Goal: Transaction & Acquisition: Purchase product/service

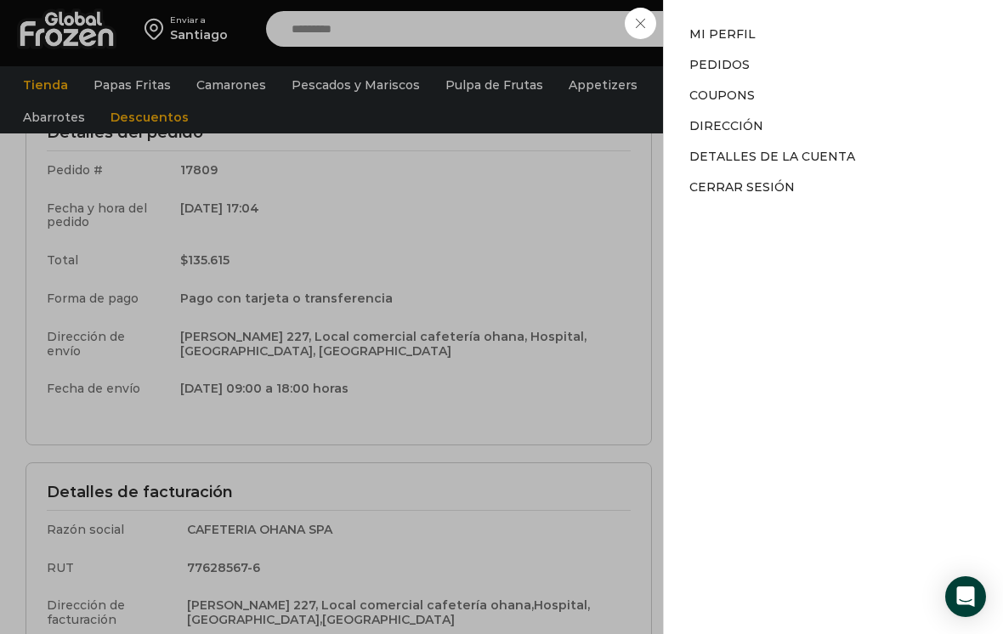
click at [808, 25] on div "Mi cuenta Mi cuenta Mi perfil Pedidos Descargas Coupons Dirección Detalles de l…" at bounding box center [849, 29] width 83 height 34
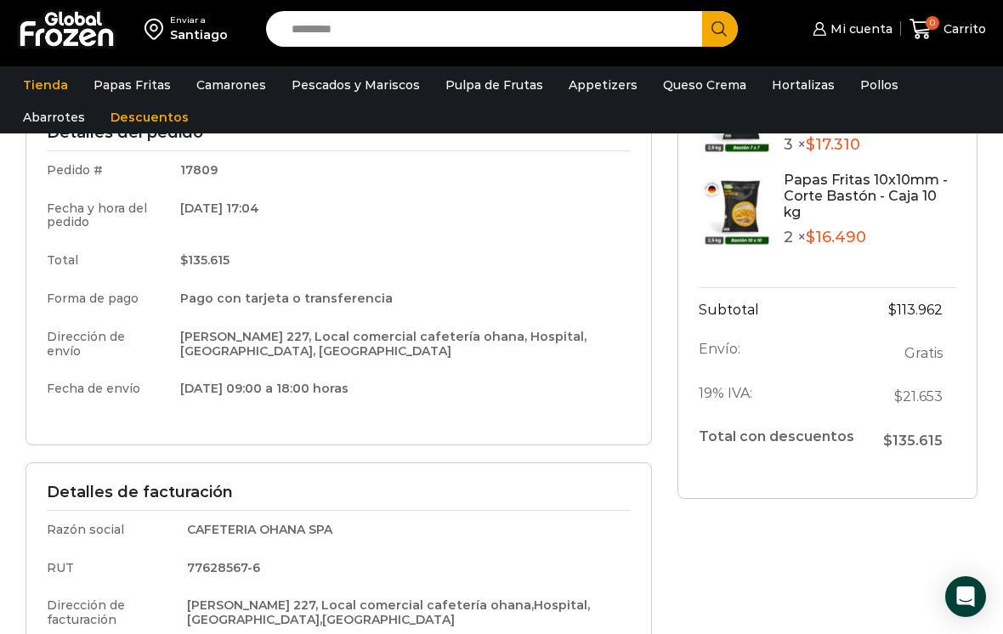
click at [0, 0] on link "Aceite" at bounding box center [0, 0] width 0 height 0
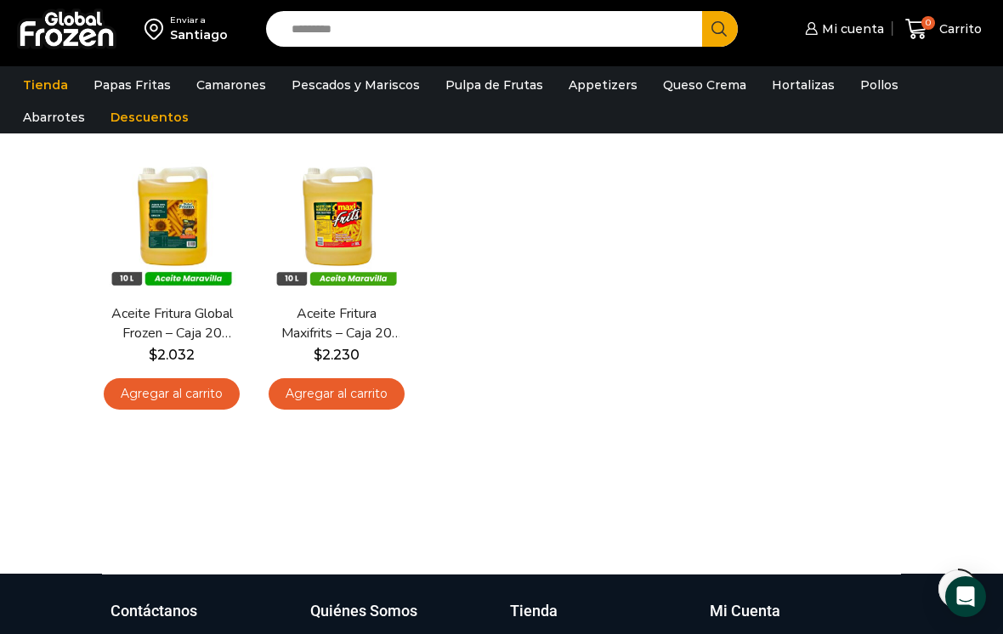
scroll to position [132, 0]
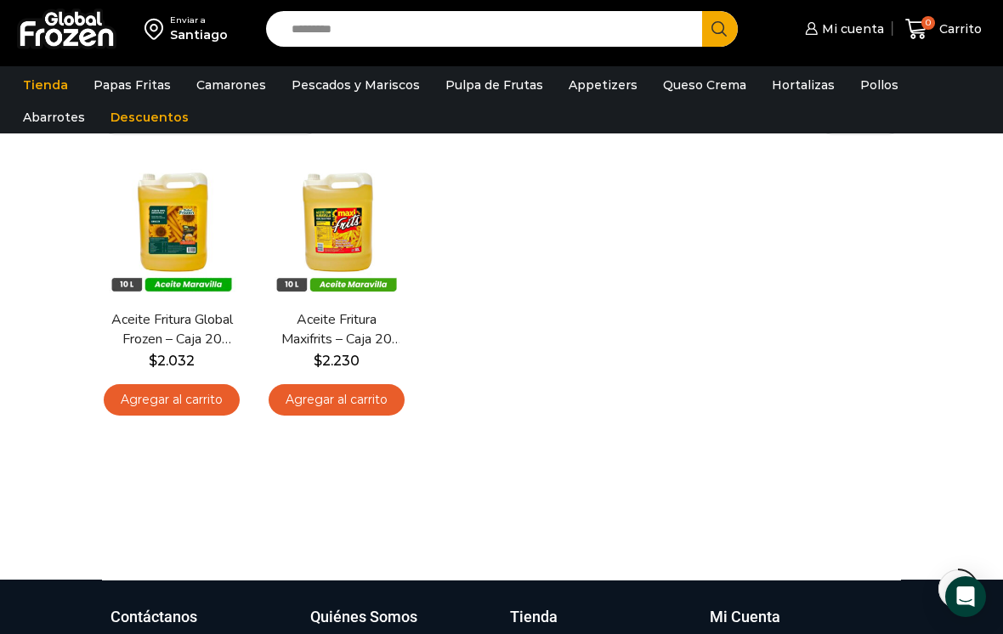
click at [204, 399] on link "Agregar al carrito" at bounding box center [172, 399] width 136 height 31
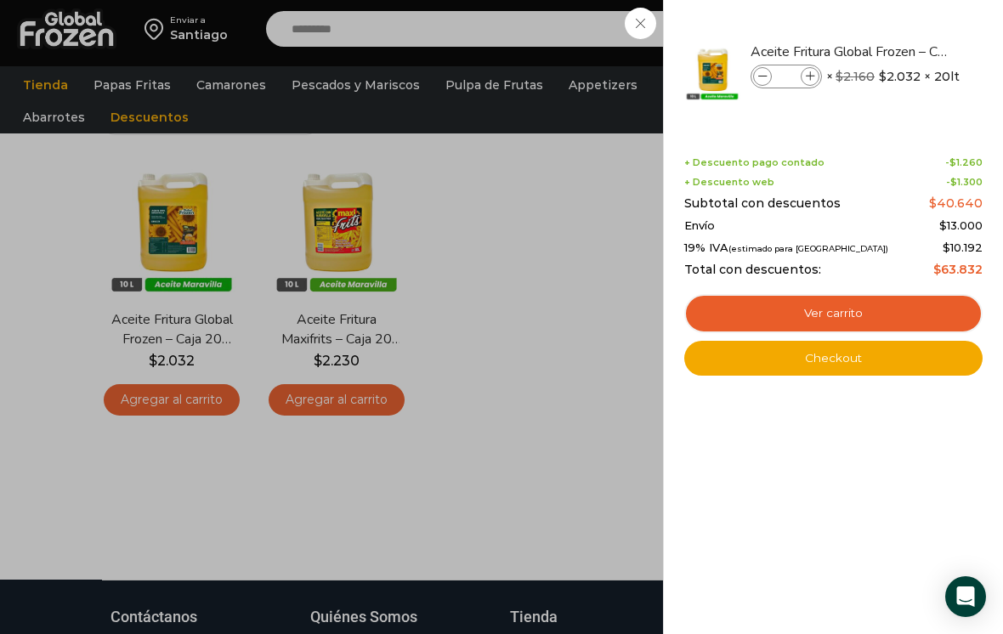
click at [906, 314] on link "Ver carrito" at bounding box center [833, 313] width 298 height 39
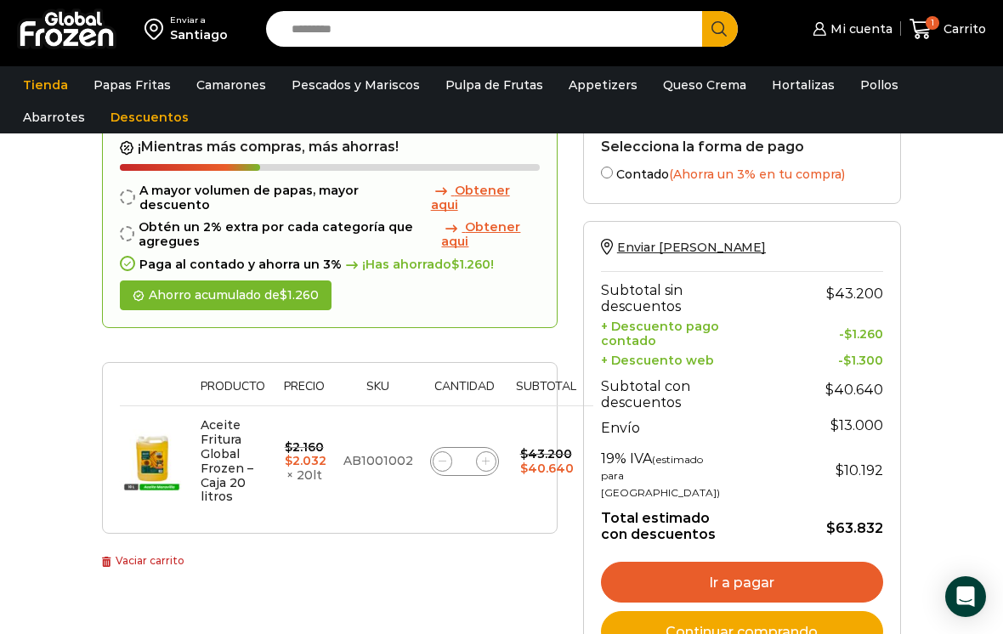
scroll to position [89, 0]
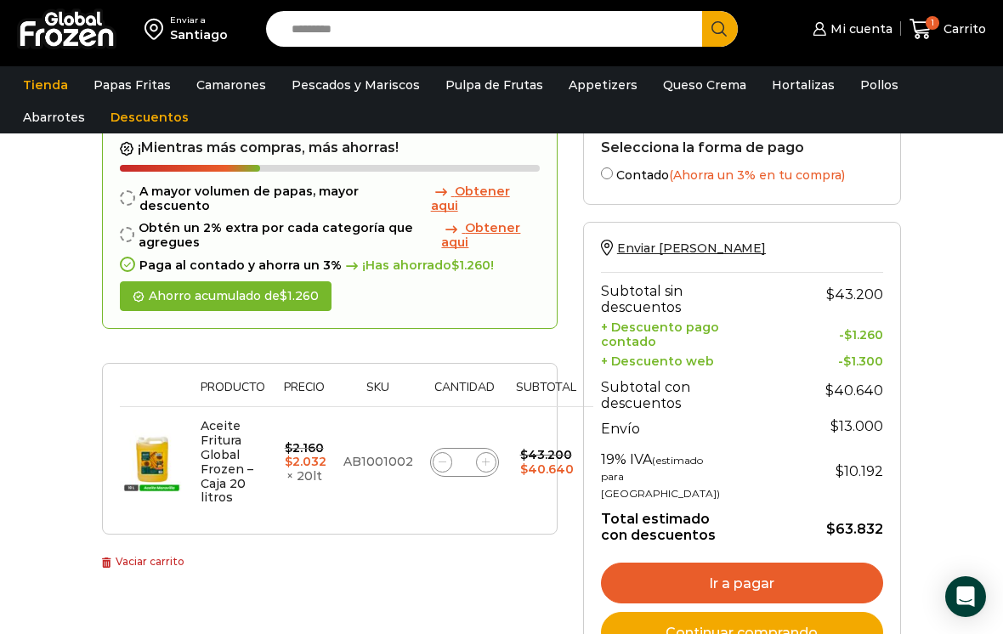
click at [492, 448] on div "Aceite Fritura Global Frozen – Caja 20 litros cantidad *" at bounding box center [464, 462] width 69 height 29
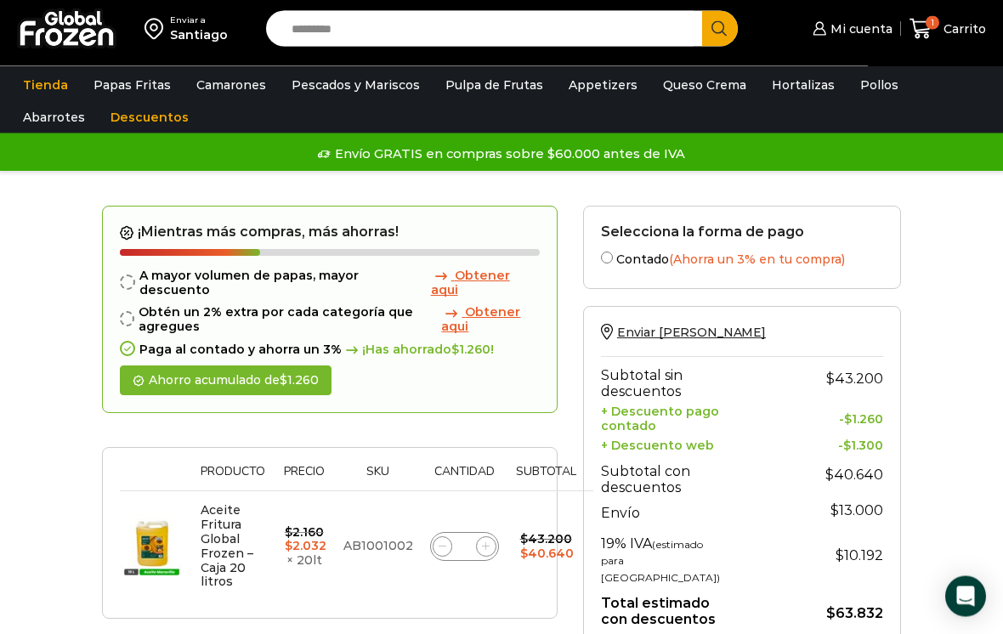
scroll to position [5, 0]
click at [470, 535] on input "*" at bounding box center [464, 547] width 24 height 24
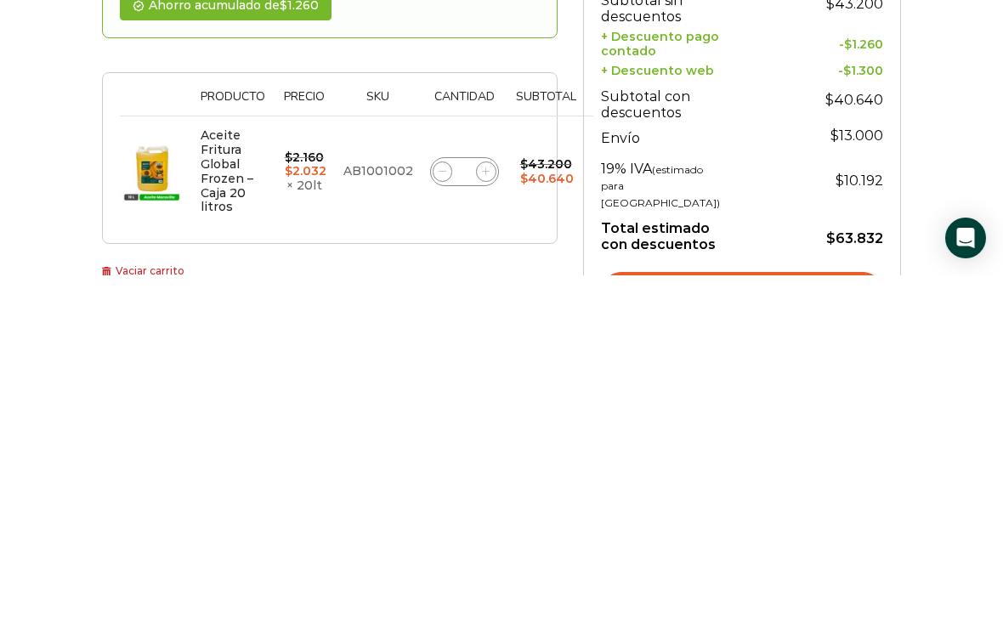
click at [481, 516] on div "Aceite Fritura Global Frozen – Caja 20 litros cantidad *" at bounding box center [464, 530] width 69 height 29
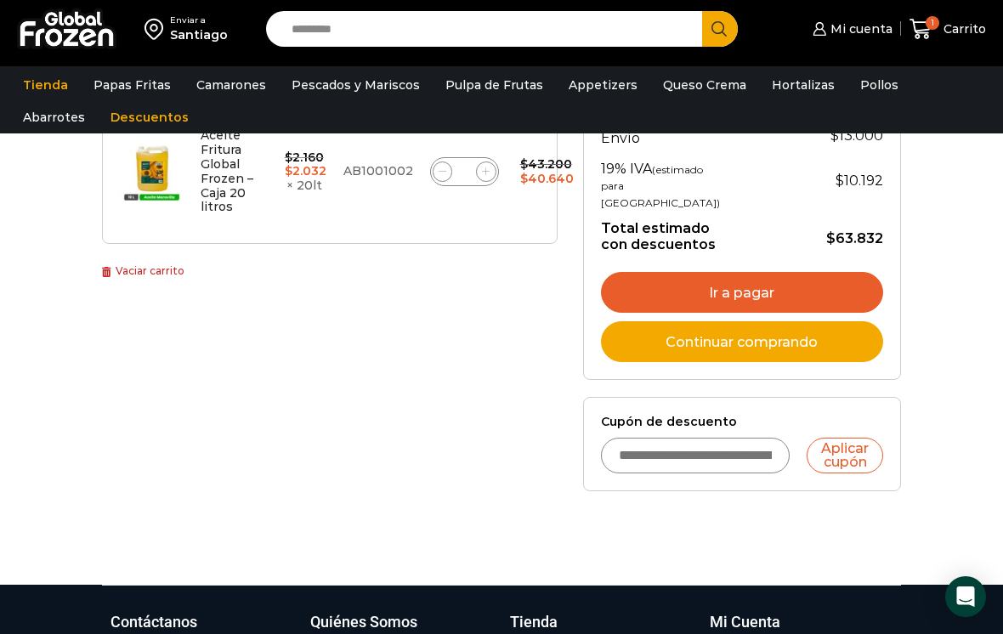
click at [492, 160] on div "Aceite Fritura Global Frozen – Caja 20 litros cantidad *" at bounding box center [464, 172] width 69 height 24
click at [470, 160] on input "*" at bounding box center [464, 172] width 24 height 24
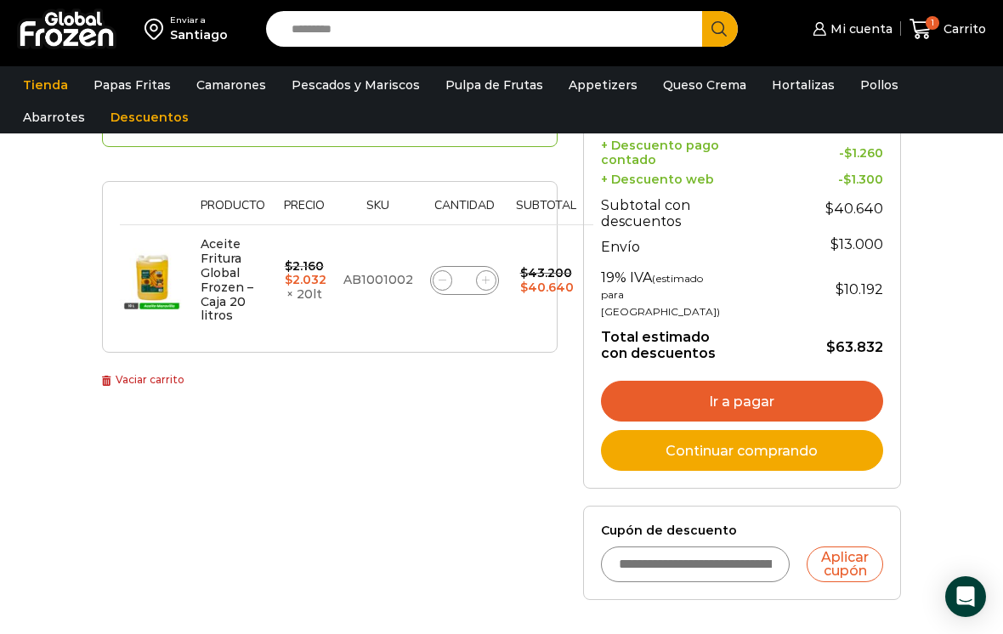
scroll to position [267, 0]
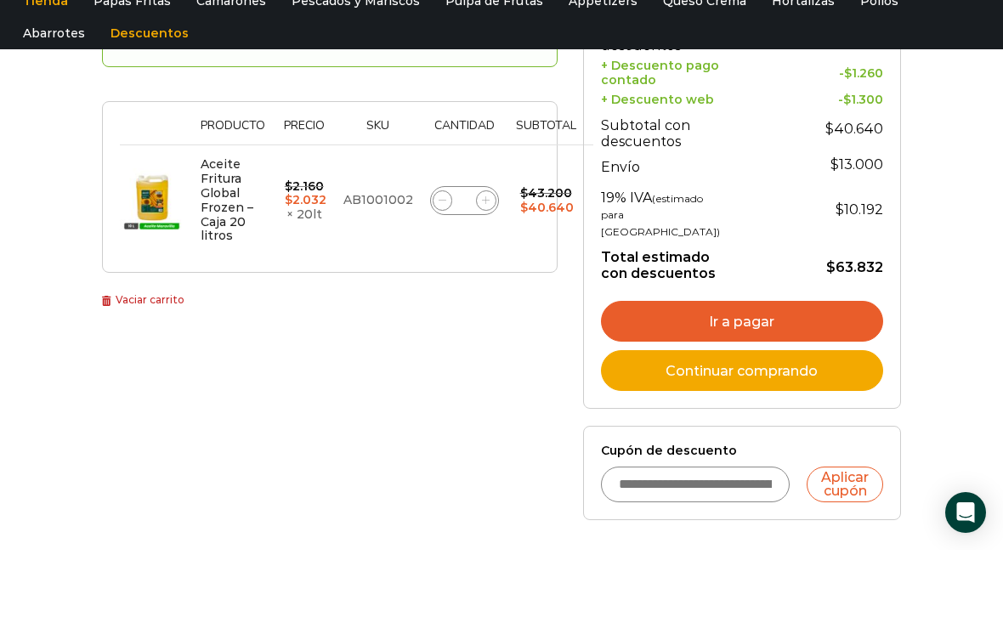
type input "*"
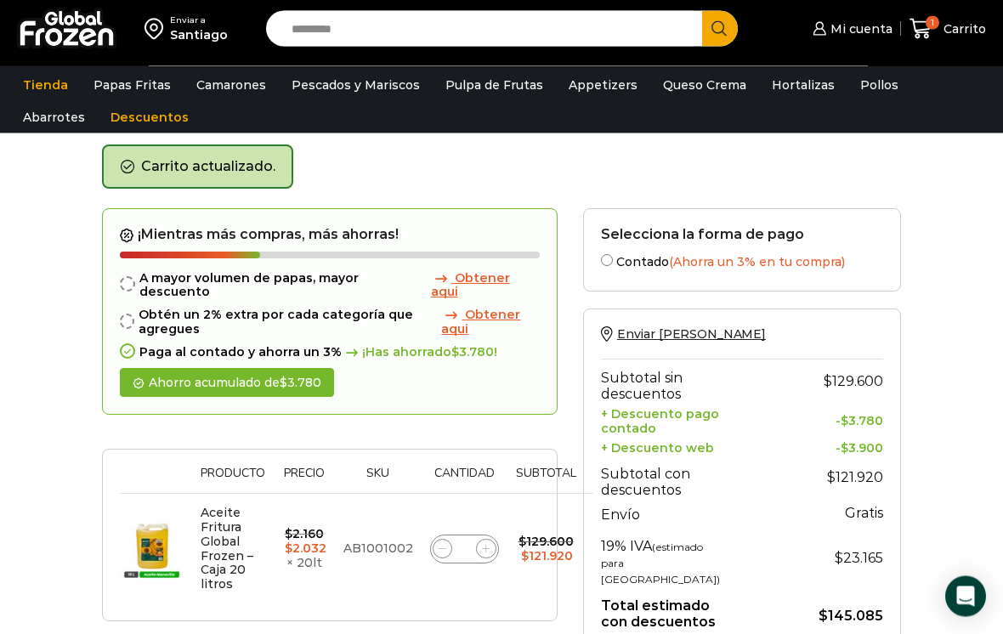
scroll to position [65, 0]
click at [681, 329] on span "Enviar [PERSON_NAME]" at bounding box center [691, 333] width 149 height 15
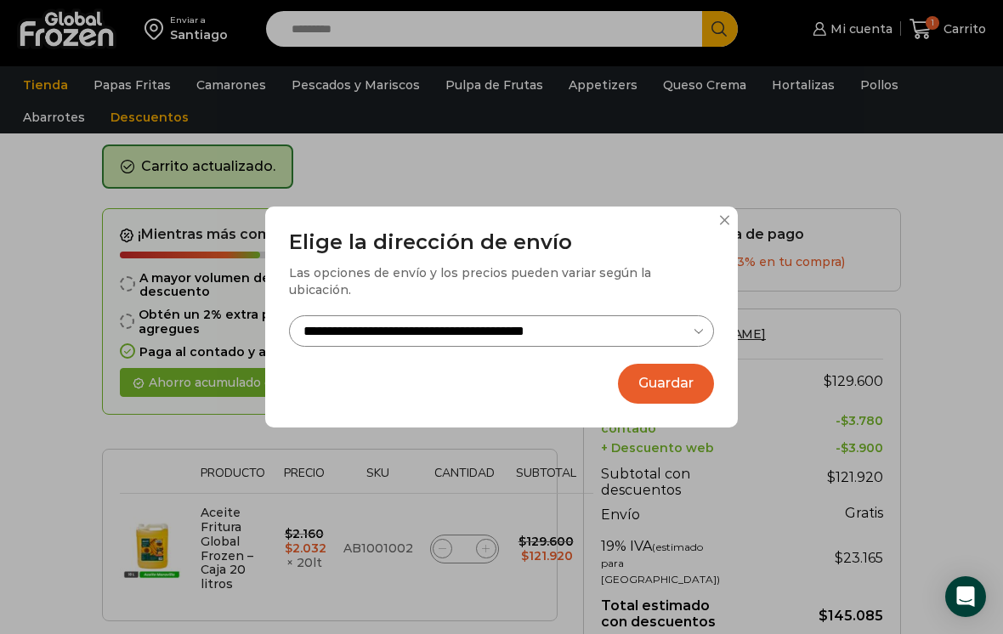
click at [722, 225] on button at bounding box center [724, 220] width 10 height 10
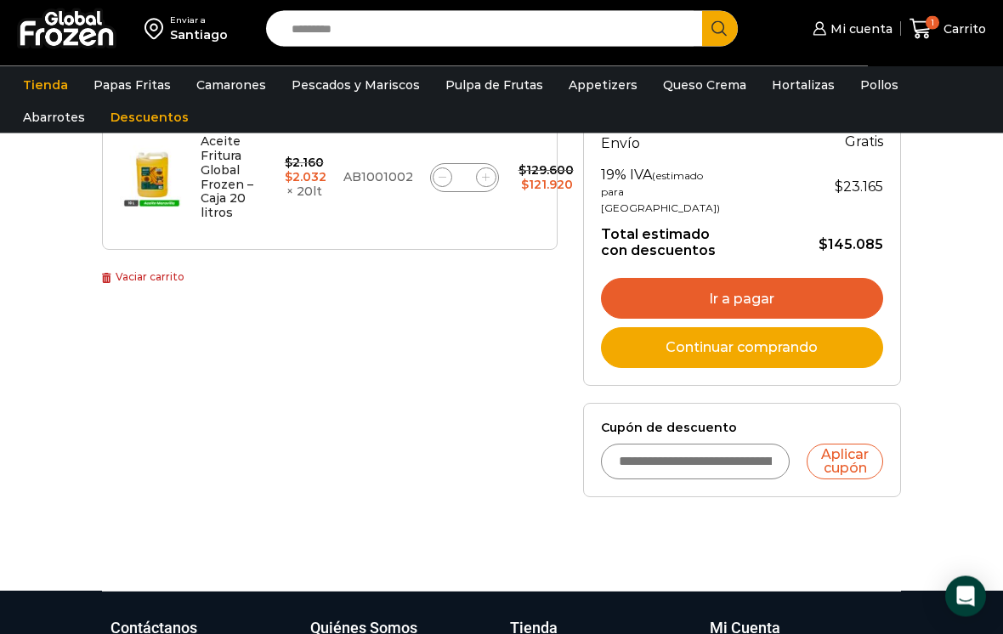
scroll to position [436, 0]
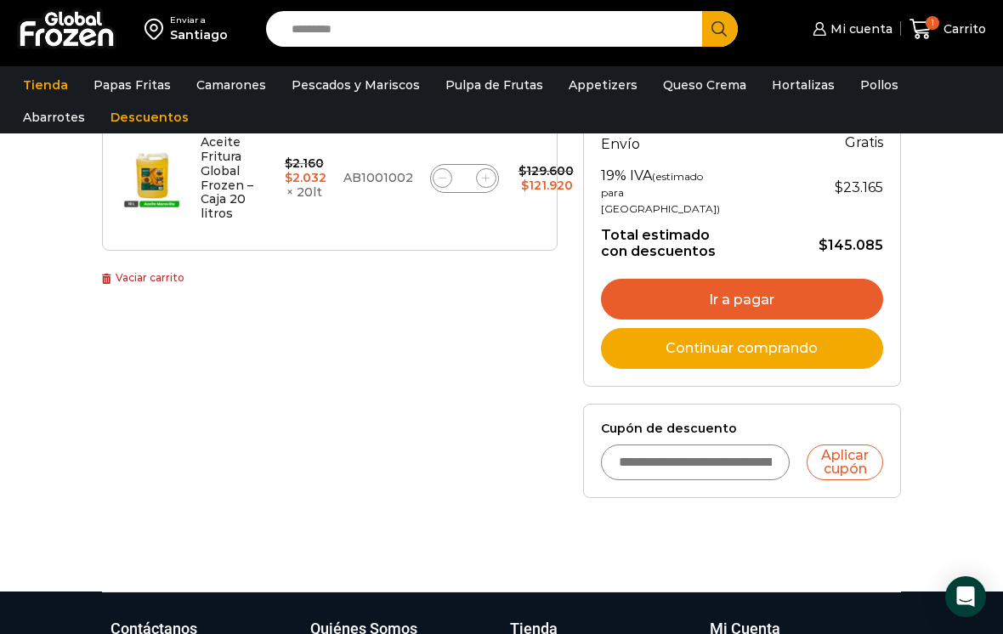
click at [827, 320] on link "Ir a pagar" at bounding box center [742, 299] width 282 height 41
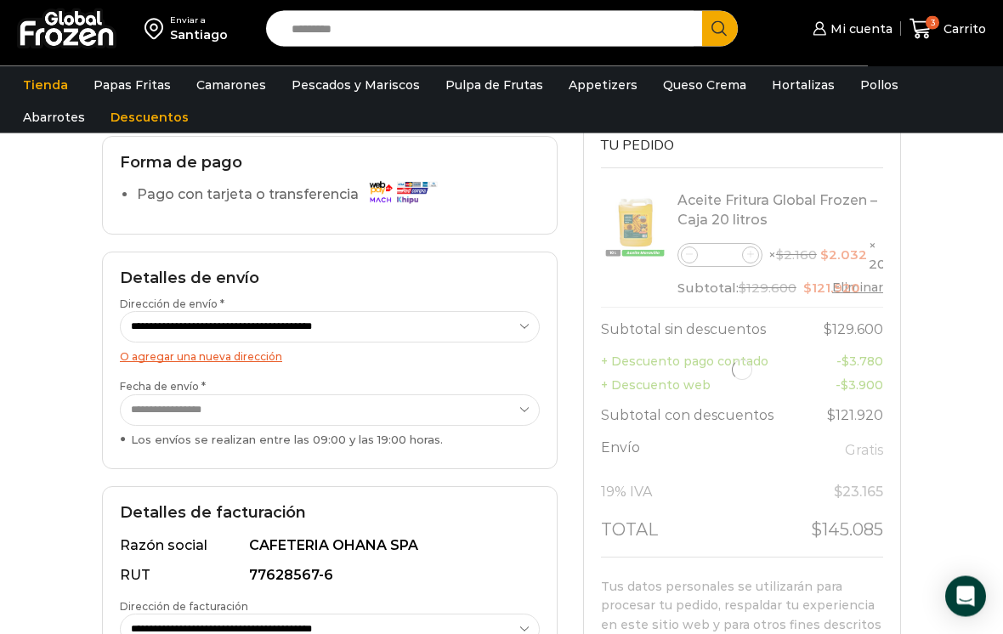
scroll to position [134, 0]
